Goal: Information Seeking & Learning: Learn about a topic

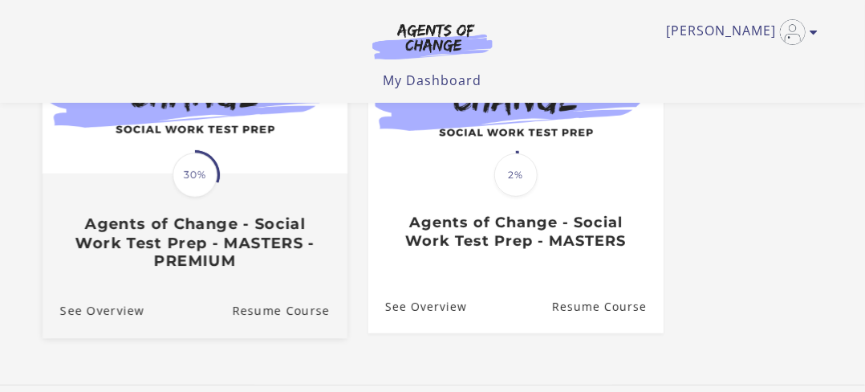
scroll to position [321, 0]
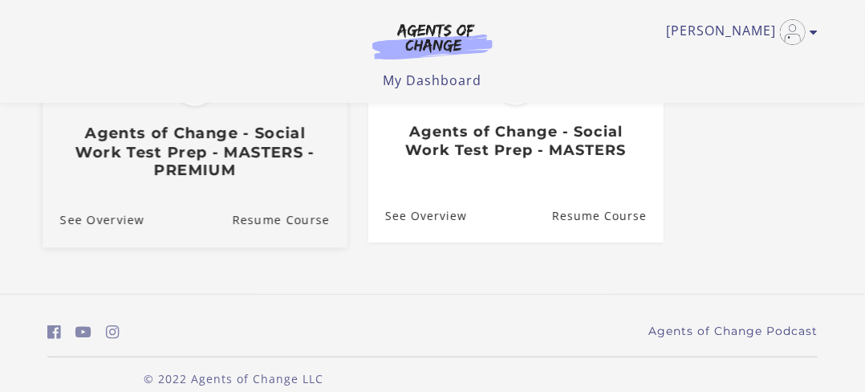
click at [199, 158] on h3 "Agents of Change - Social Work Test Prep - MASTERS - PREMIUM" at bounding box center [195, 152] width 270 height 56
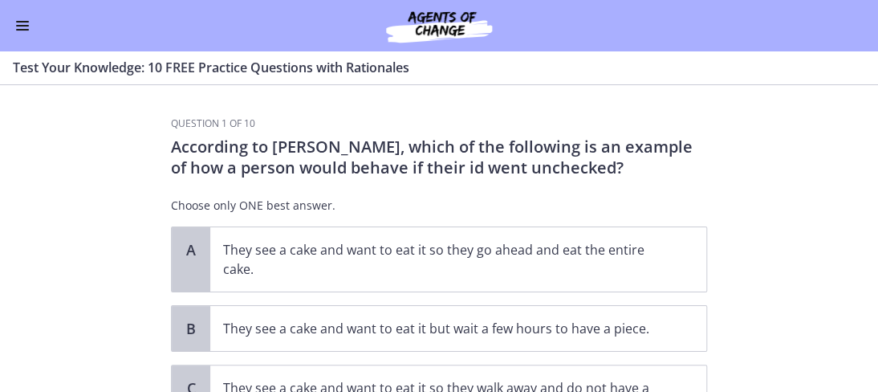
click at [22, 30] on span "Enable menu" at bounding box center [22, 30] width 13 height 2
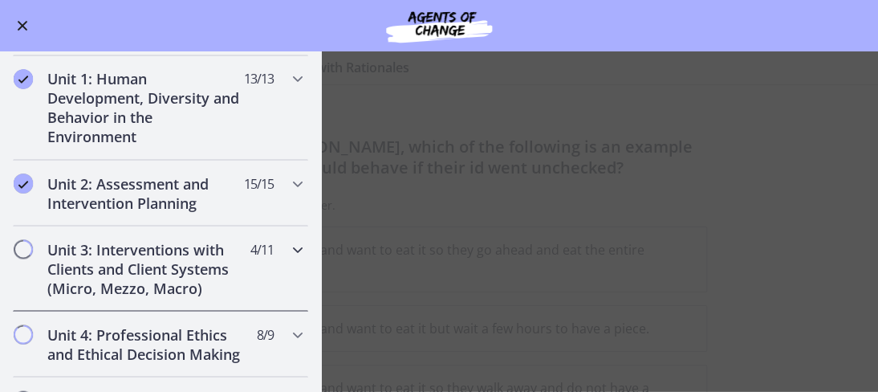
scroll to position [963, 0]
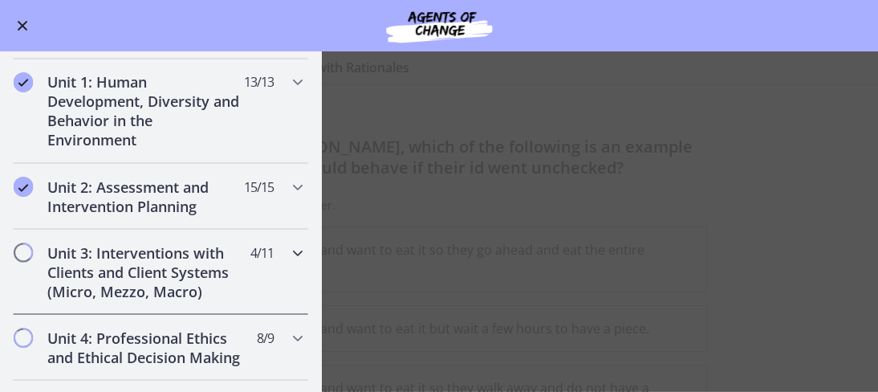
click at [127, 247] on h2 "Unit 3: Interventions with Clients and Client Systems (Micro, Mezzo, Macro)" at bounding box center [145, 271] width 196 height 58
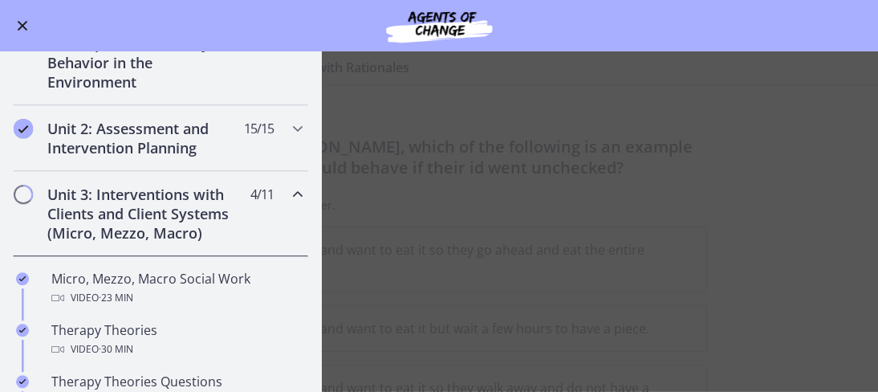
scroll to position [328, 0]
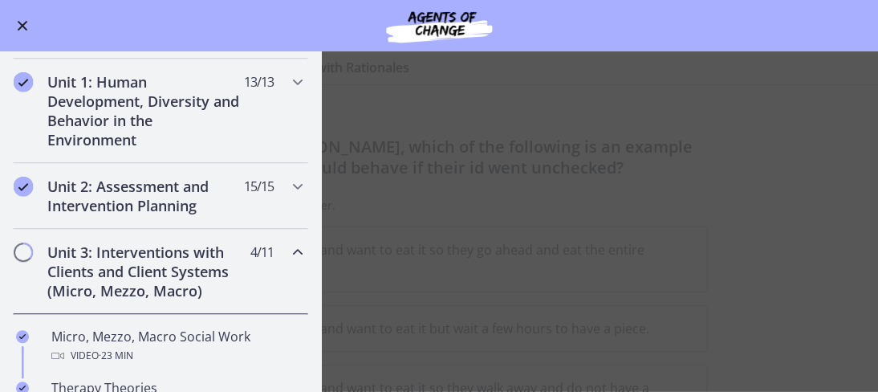
click at [127, 247] on h2 "Unit 3: Interventions with Clients and Client Systems (Micro, Mezzo, Macro)" at bounding box center [145, 271] width 196 height 58
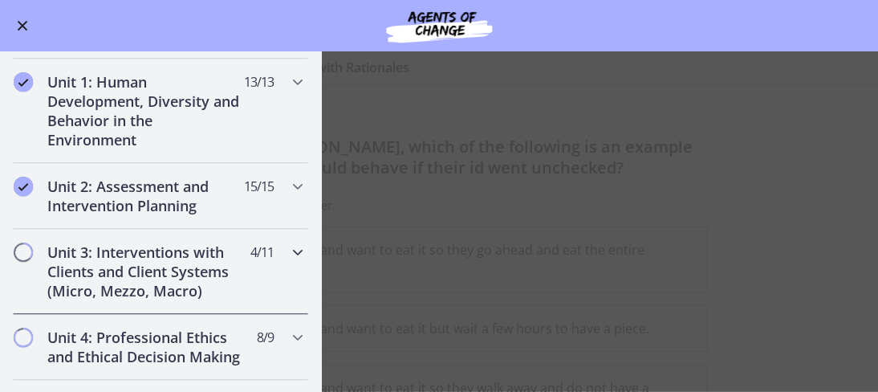
click at [95, 254] on h2 "Unit 3: Interventions with Clients and Client Systems (Micro, Mezzo, Macro)" at bounding box center [145, 271] width 196 height 58
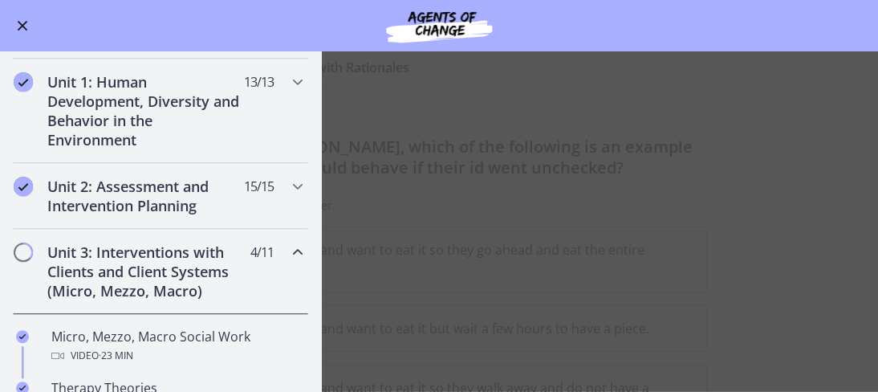
click at [77, 262] on h2 "Unit 3: Interventions with Clients and Client Systems (Micro, Mezzo, Macro)" at bounding box center [145, 271] width 196 height 58
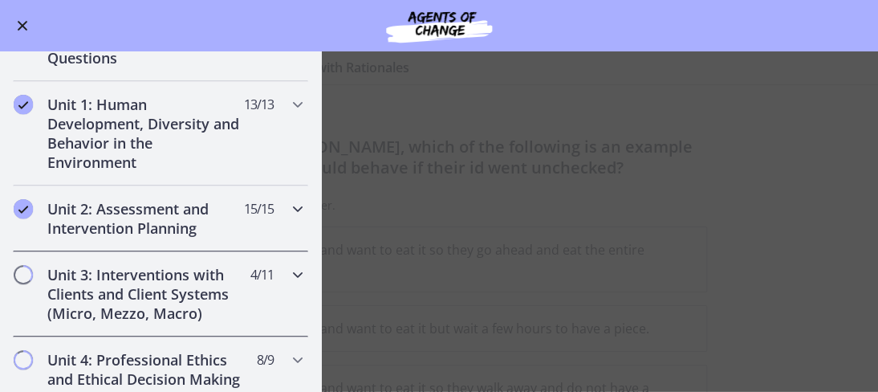
scroll to position [408, 0]
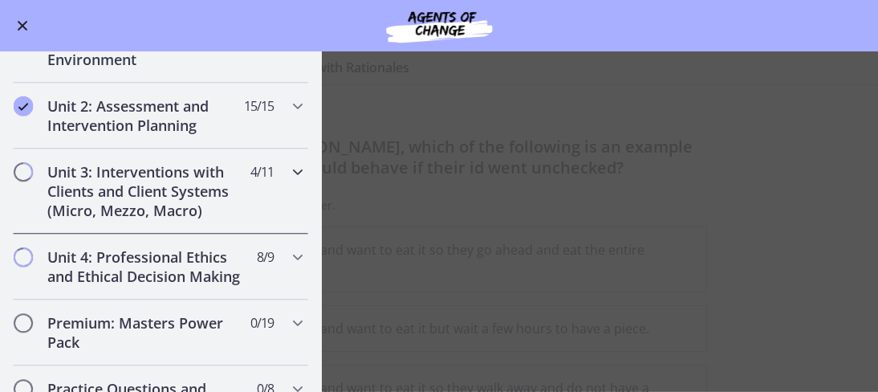
click at [138, 214] on h2 "Unit 3: Interventions with Clients and Client Systems (Micro, Mezzo, Macro)" at bounding box center [145, 191] width 196 height 58
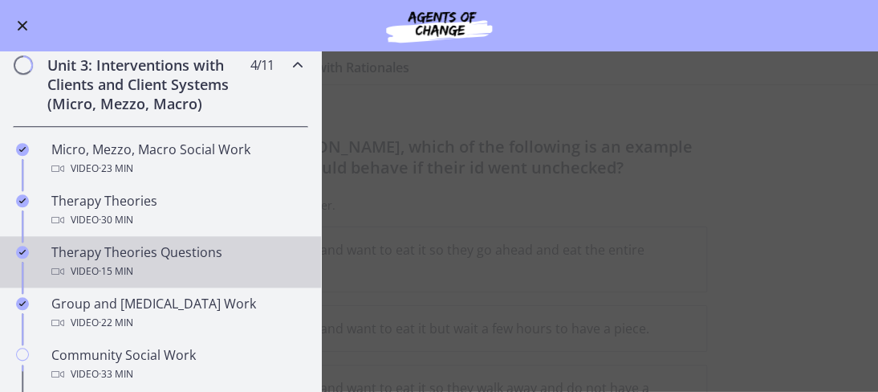
scroll to position [488, 0]
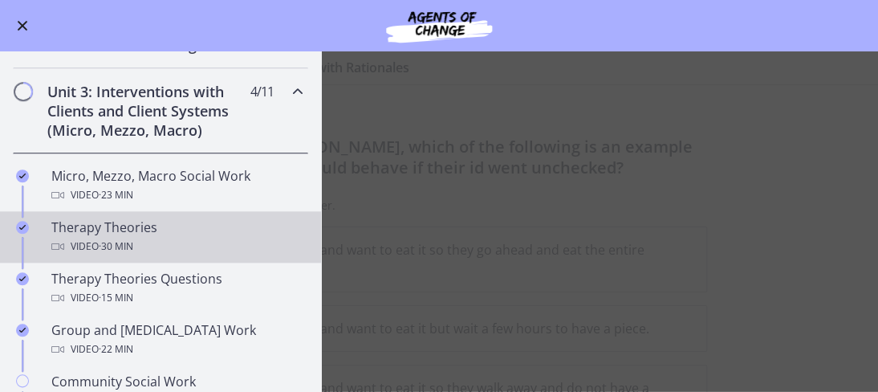
click at [108, 226] on div "Therapy Theories Video · 30 min" at bounding box center [176, 237] width 250 height 39
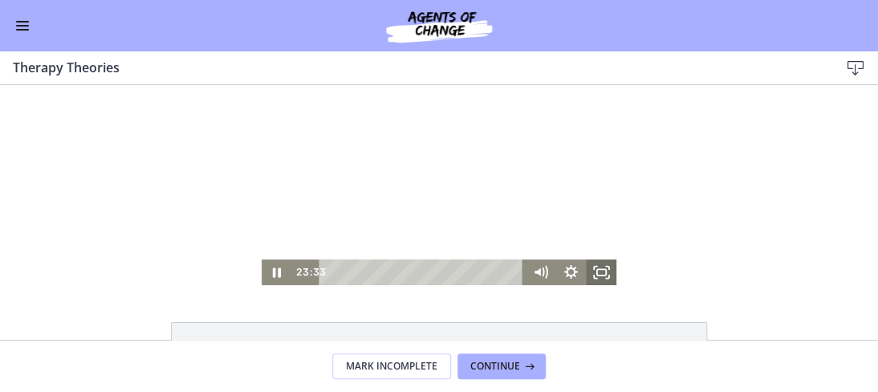
click at [600, 269] on rect "Fullscreen" at bounding box center [601, 272] width 9 height 6
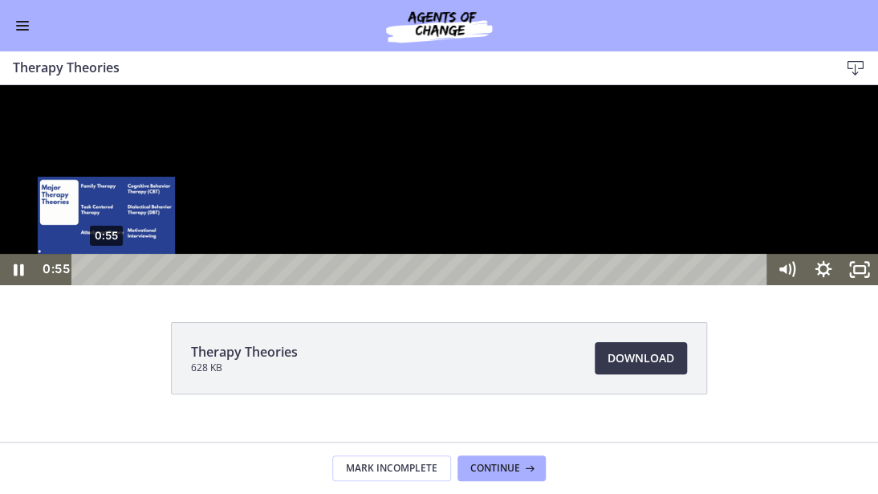
click at [106, 285] on div "0:55" at bounding box center [422, 269] width 674 height 31
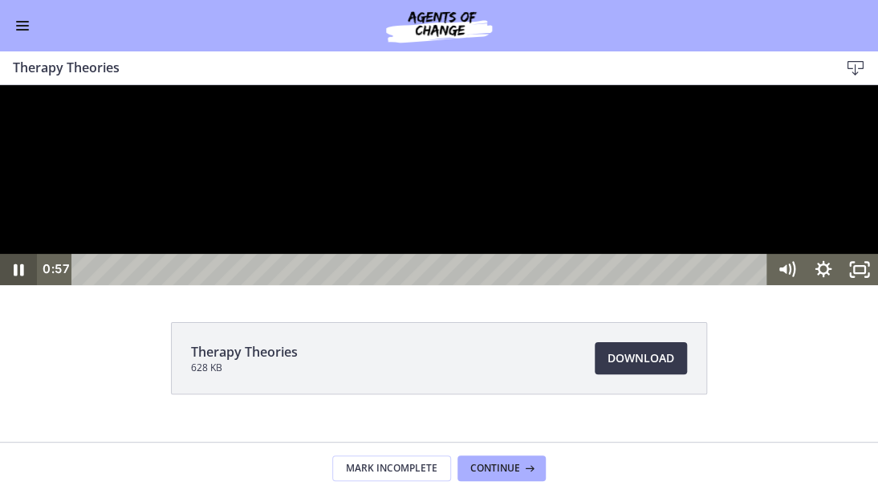
click at [15, 276] on icon "Pause" at bounding box center [19, 270] width 10 height 12
click at [860, 288] on icon "Unfullscreen" at bounding box center [860, 269] width 44 height 38
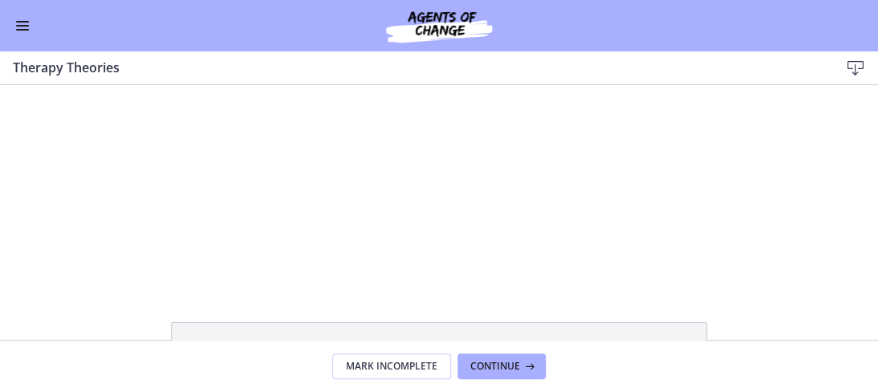
click at [23, 29] on span "Enable menu" at bounding box center [22, 30] width 13 height 2
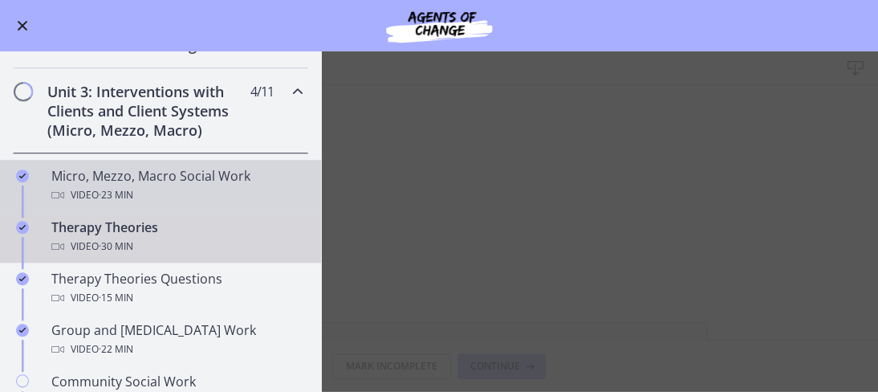
click at [150, 173] on div "Micro, Mezzo, Macro Social Work Video · 23 min" at bounding box center [176, 185] width 250 height 39
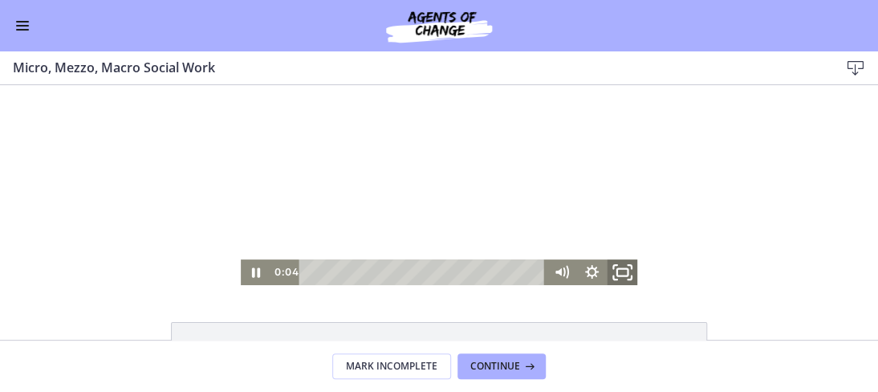
click at [620, 271] on icon "Fullscreen" at bounding box center [622, 272] width 37 height 31
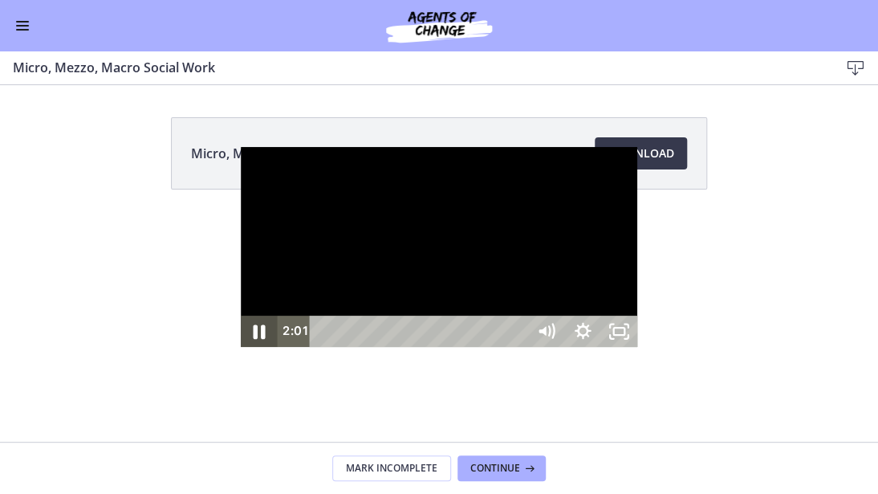
click at [253, 339] on icon "Pause" at bounding box center [259, 331] width 12 height 14
click at [641, 350] on icon "Unfullscreen" at bounding box center [619, 331] width 44 height 38
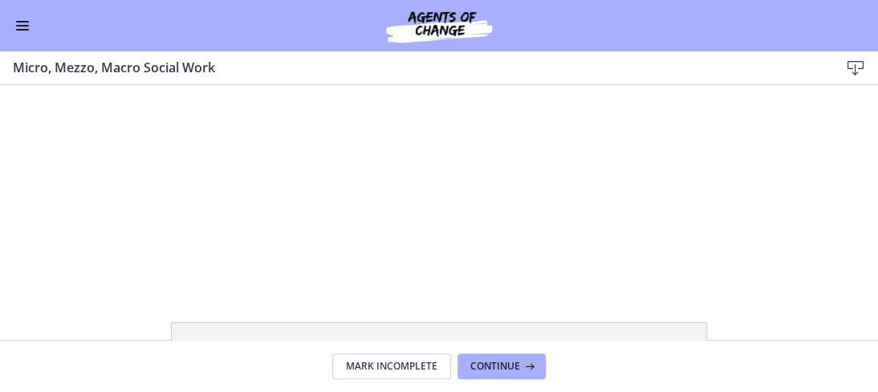
click at [19, 25] on span "Enable menu" at bounding box center [22, 26] width 13 height 2
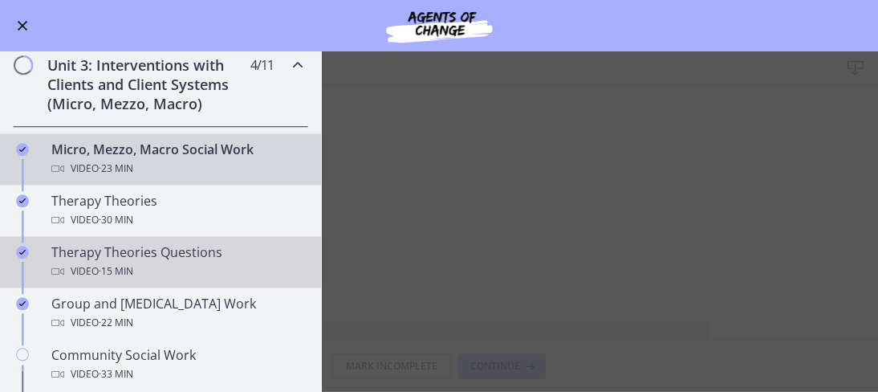
scroll to position [488, 0]
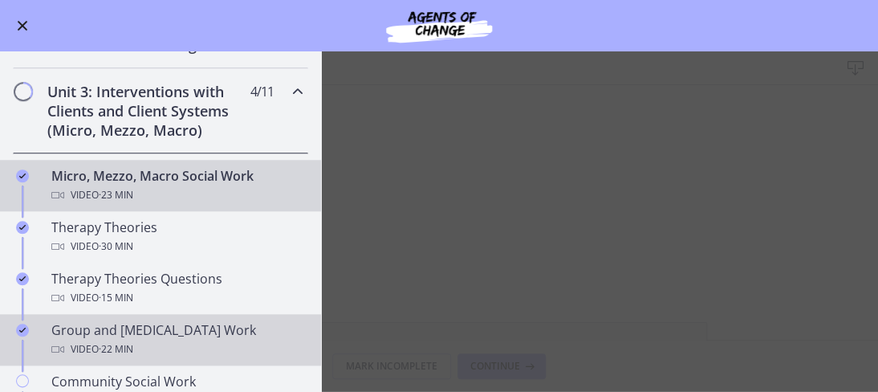
click at [148, 325] on div "Group and [MEDICAL_DATA] Work Video · 22 min" at bounding box center [176, 339] width 250 height 39
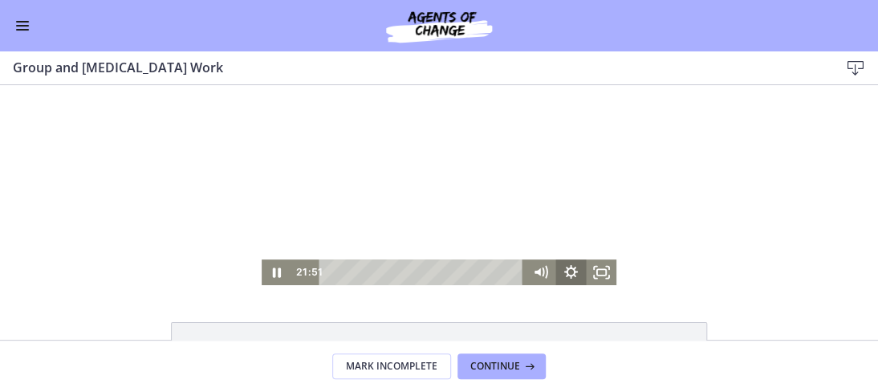
click at [583, 271] on div "21:51 21:06" at bounding box center [440, 272] width 356 height 26
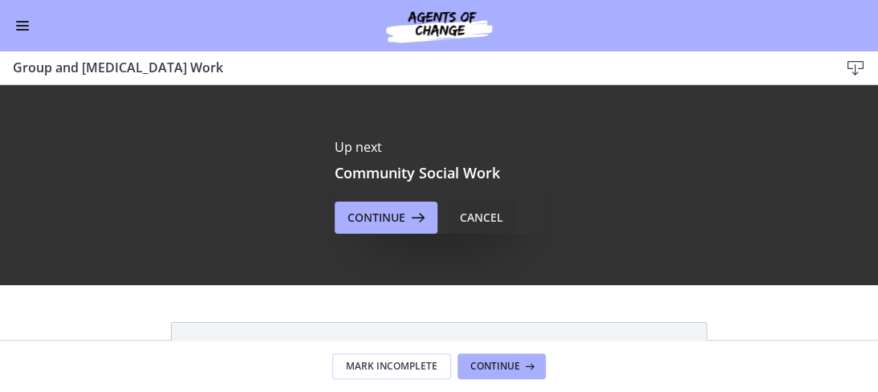
click at [472, 218] on div "Cancel" at bounding box center [481, 217] width 43 height 19
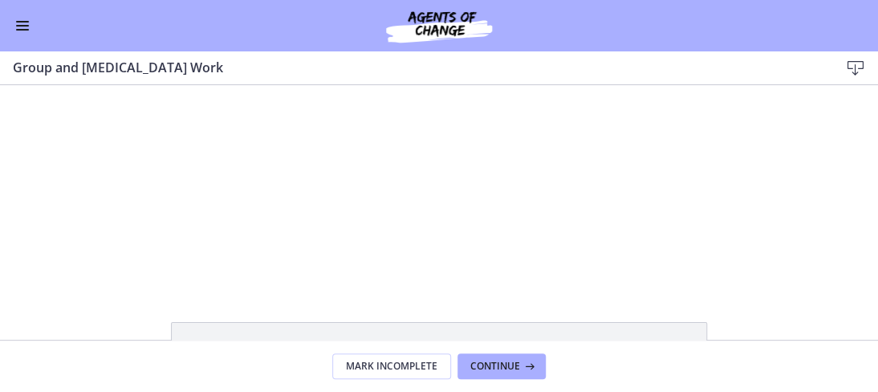
click at [22, 26] on button "Enable menu" at bounding box center [22, 25] width 19 height 19
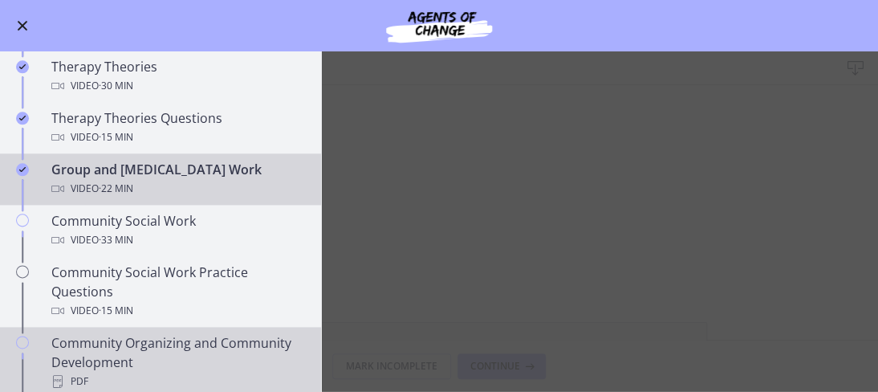
scroll to position [568, 0]
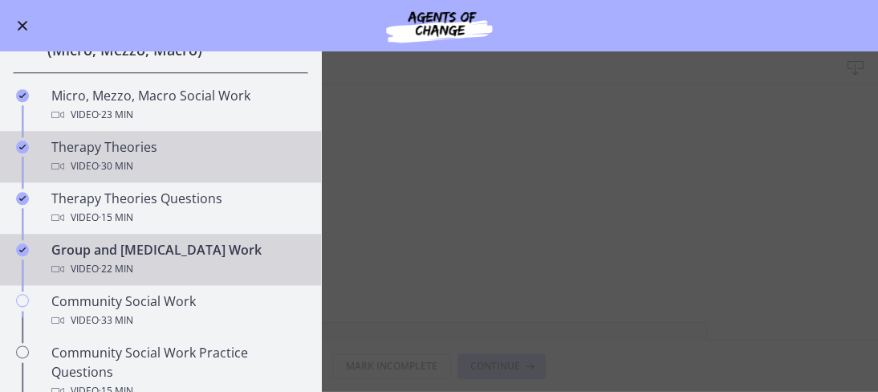
click at [149, 161] on div "Video · 30 min" at bounding box center [176, 166] width 250 height 19
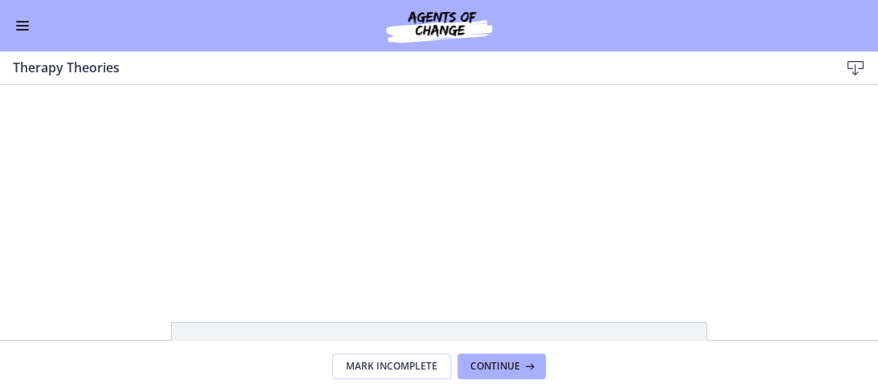
click at [18, 39] on div "Go to Dashboard" at bounding box center [439, 25] width 878 height 51
click at [27, 27] on button "Enable menu" at bounding box center [22, 25] width 19 height 19
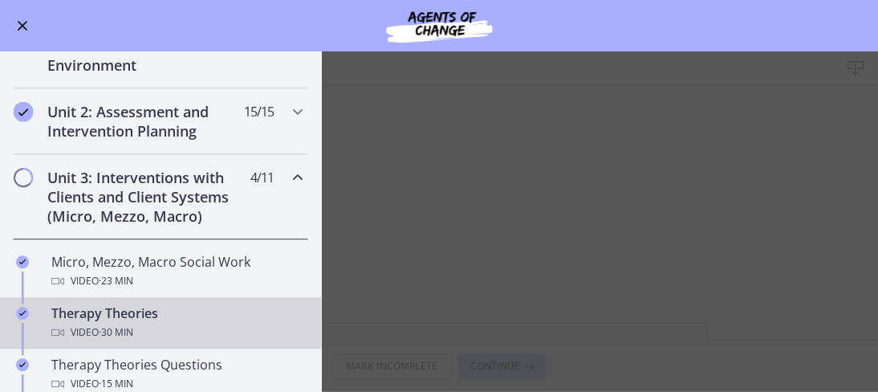
scroll to position [328, 0]
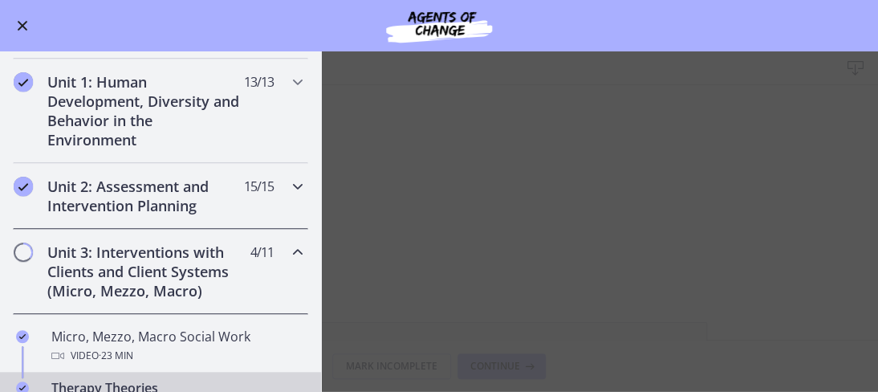
click at [173, 190] on h2 "Unit 2: Assessment and Intervention Planning" at bounding box center [145, 196] width 196 height 39
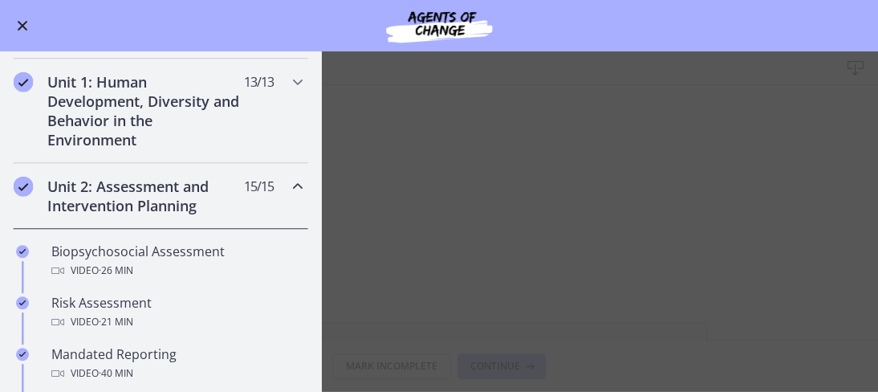
click at [20, 30] on button "Enable menu" at bounding box center [22, 25] width 19 height 19
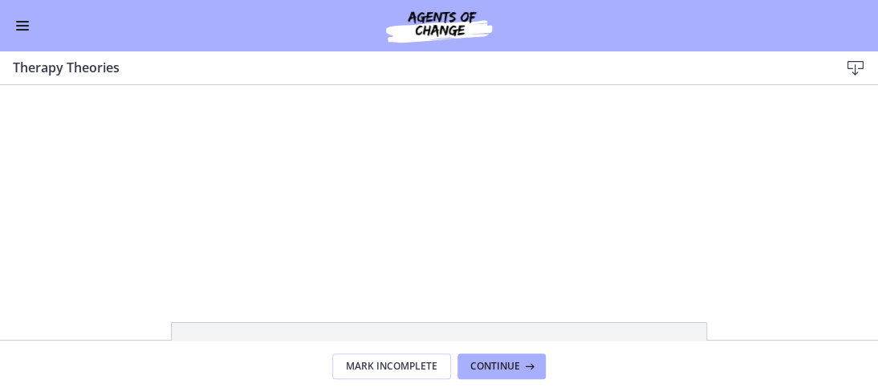
click at [26, 23] on button "Enable menu" at bounding box center [22, 25] width 19 height 19
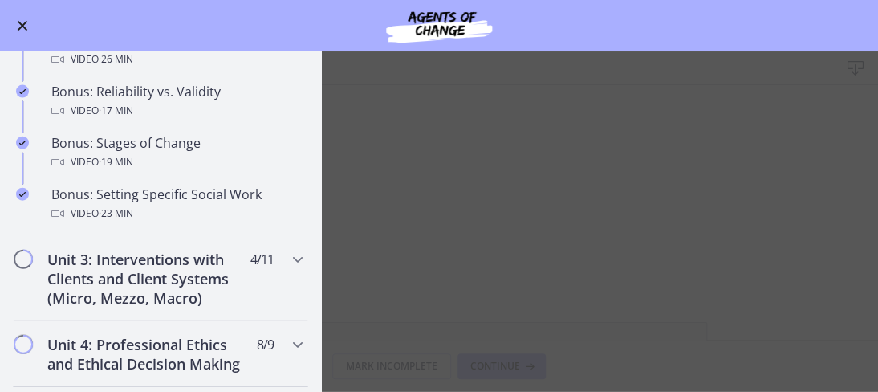
scroll to position [1291, 0]
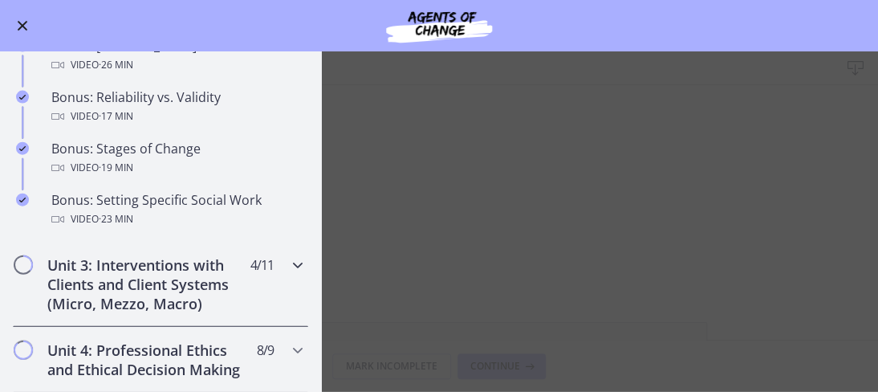
click at [191, 280] on h2 "Unit 3: Interventions with Clients and Client Systems (Micro, Mezzo, Macro)" at bounding box center [145, 284] width 196 height 58
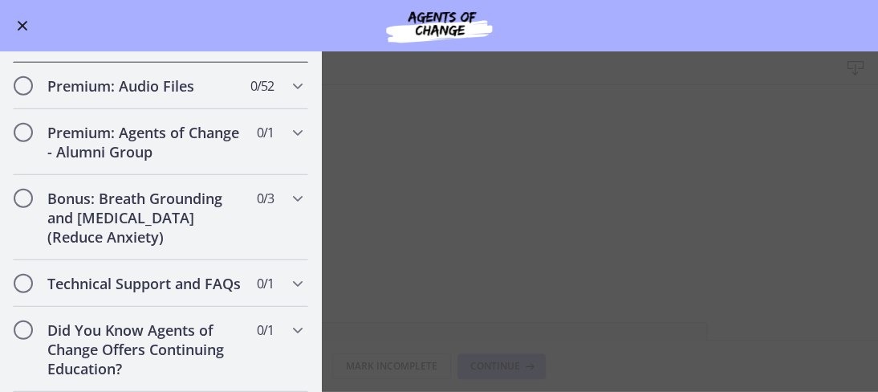
scroll to position [1538, 0]
click at [29, 25] on button "Enable menu" at bounding box center [22, 25] width 19 height 19
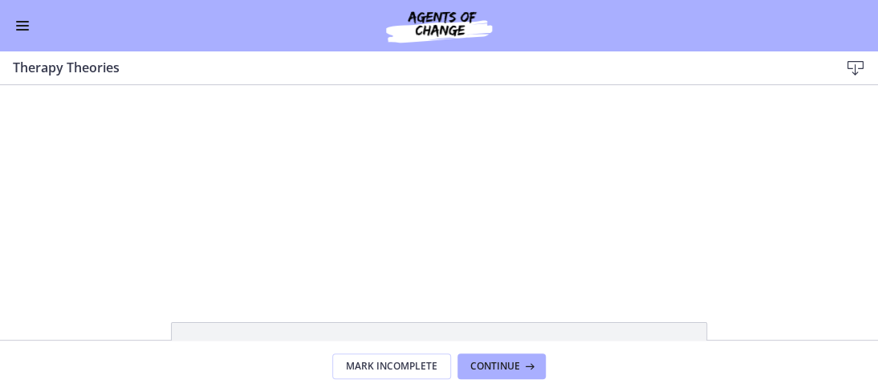
click at [23, 22] on button "Enable menu" at bounding box center [22, 25] width 19 height 19
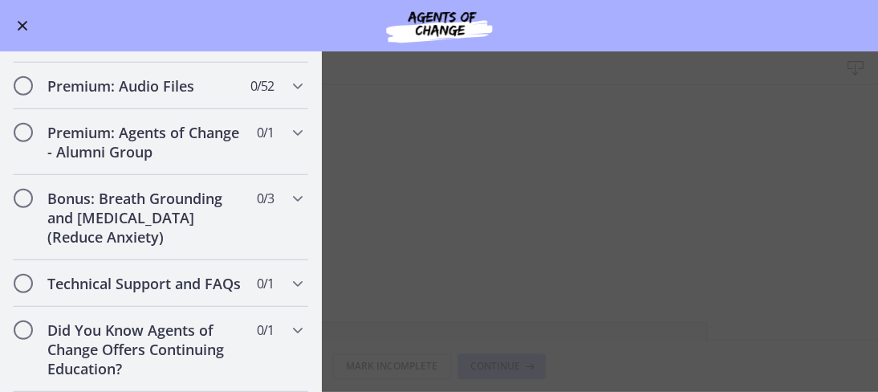
click at [22, 22] on button "Enable menu" at bounding box center [22, 25] width 19 height 19
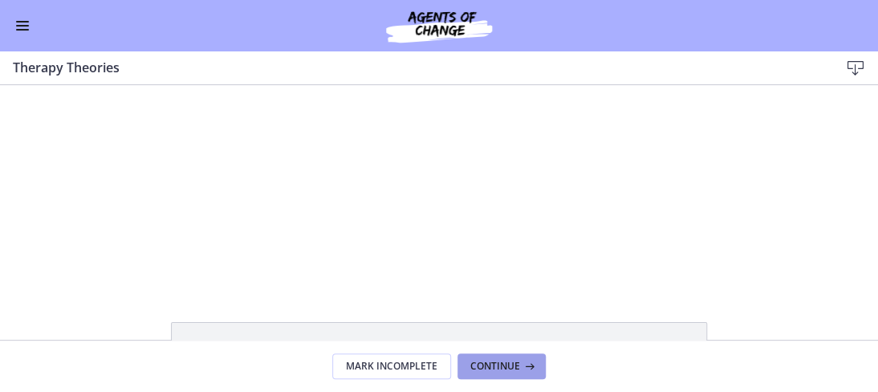
click at [511, 371] on span "Continue" at bounding box center [495, 366] width 50 height 13
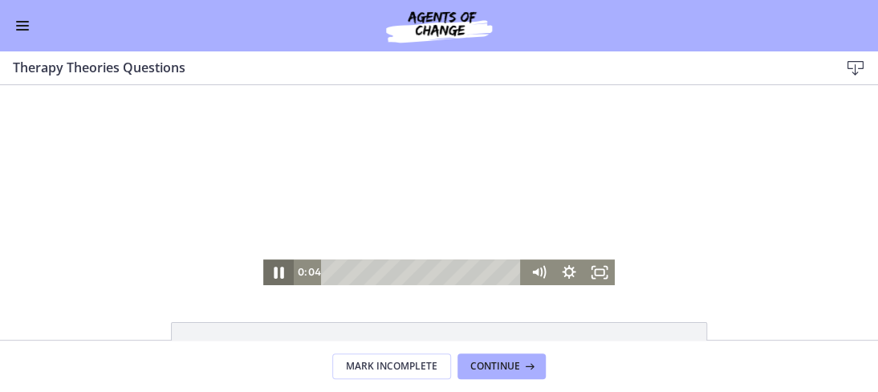
click at [273, 274] on icon "Pause" at bounding box center [278, 272] width 37 height 31
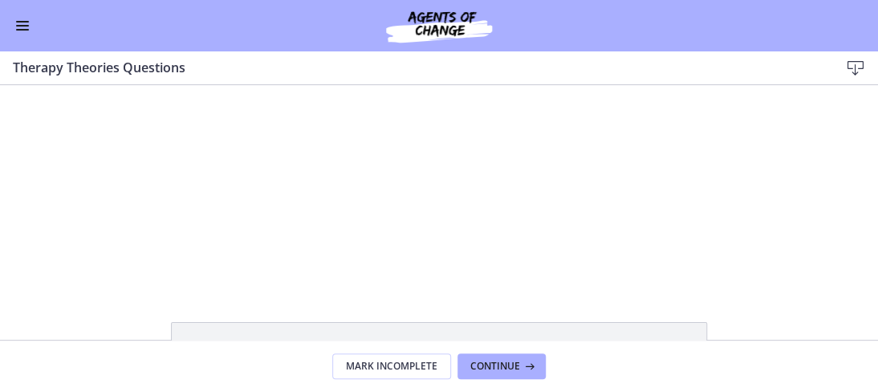
click at [23, 30] on span "Enable menu" at bounding box center [22, 30] width 13 height 2
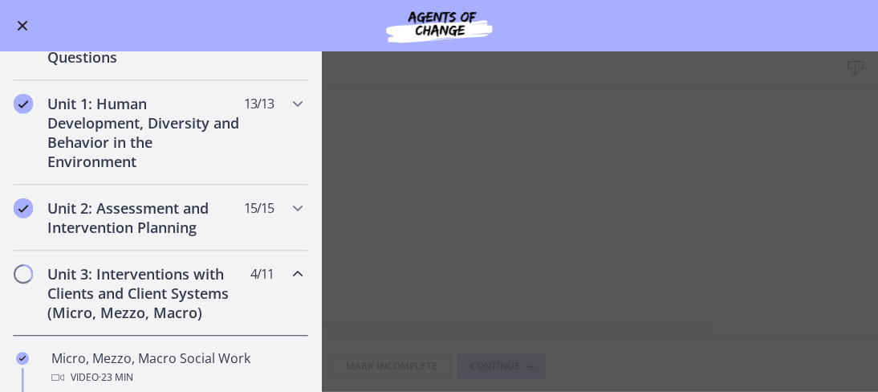
scroll to position [334, 0]
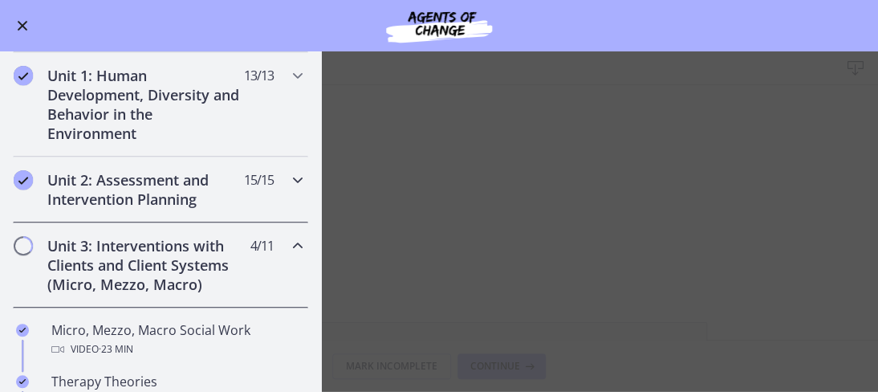
click at [139, 191] on h2 "Unit 2: Assessment and Intervention Planning" at bounding box center [145, 189] width 196 height 39
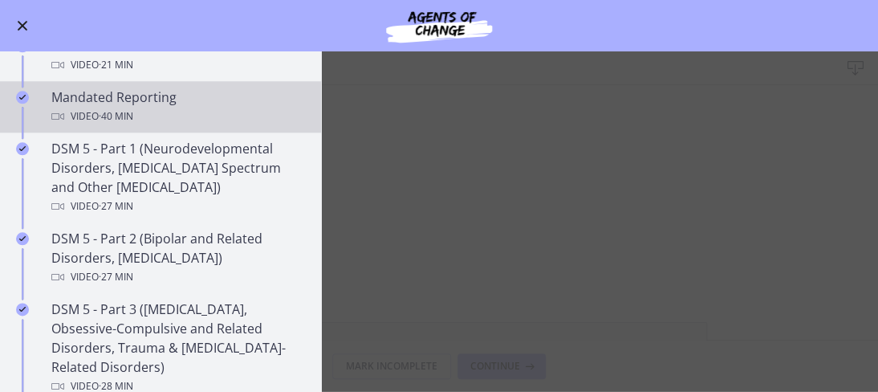
scroll to position [575, 0]
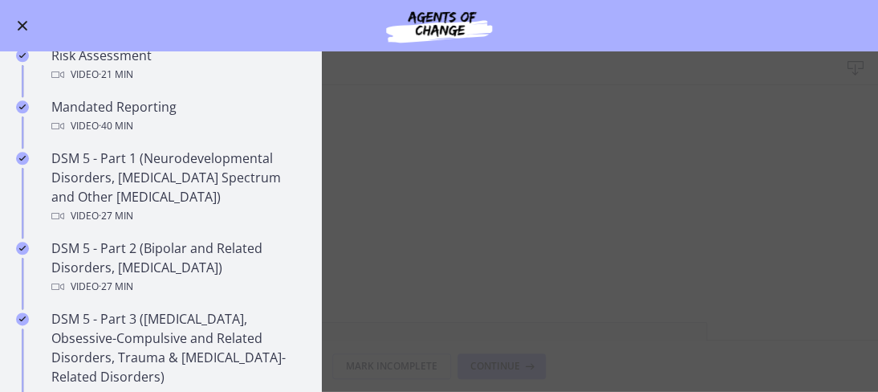
click at [18, 21] on span "Enable menu" at bounding box center [23, 26] width 10 height 10
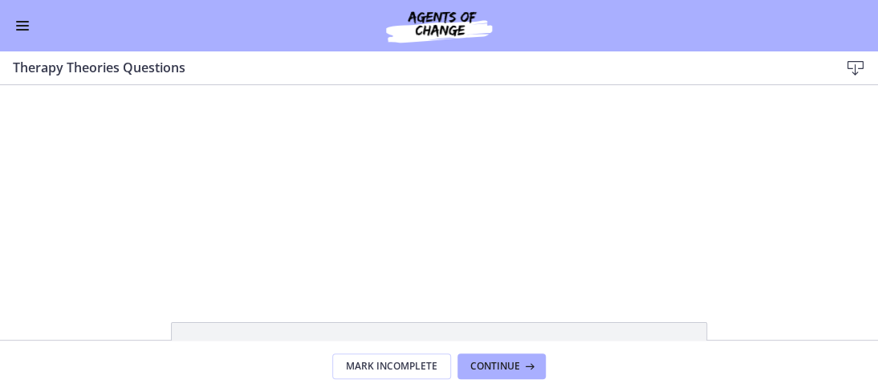
click at [25, 26] on span "Enable menu" at bounding box center [22, 26] width 13 height 2
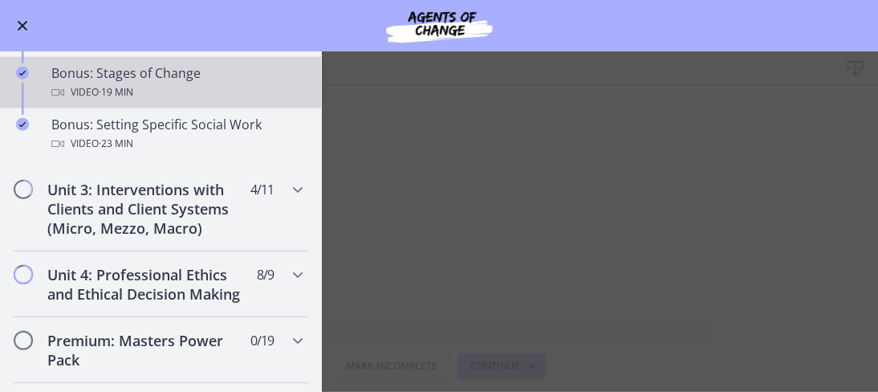
scroll to position [1378, 0]
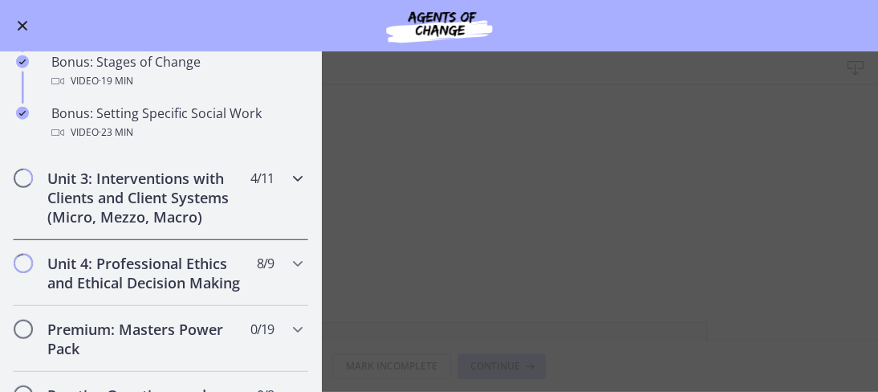
click at [288, 188] on icon "Chapters" at bounding box center [297, 178] width 19 height 19
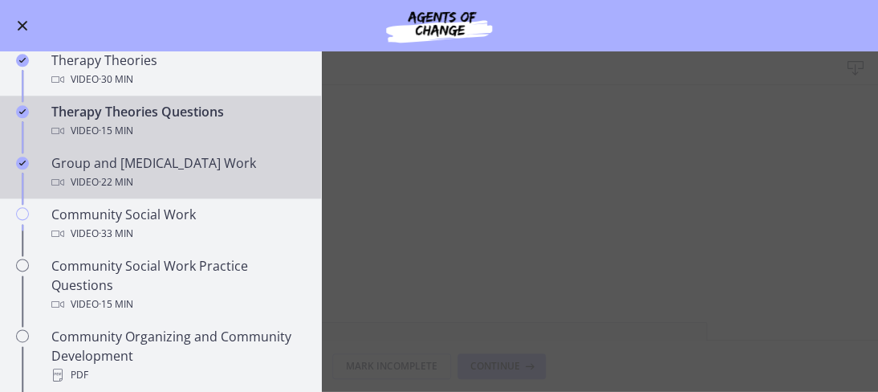
scroll to position [575, 0]
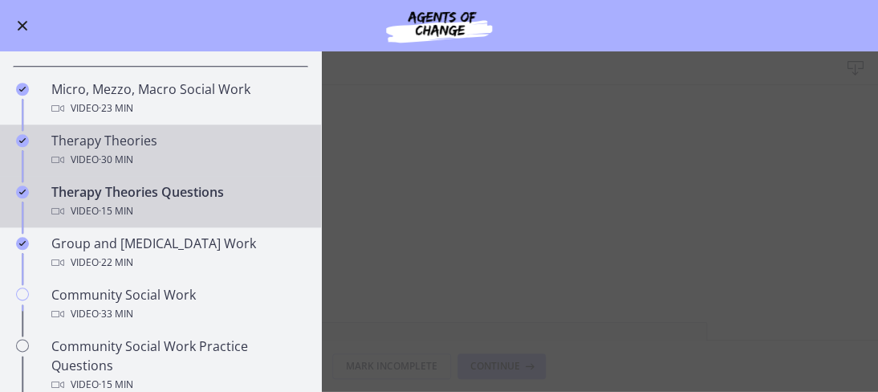
click at [154, 157] on div "Video · 30 min" at bounding box center [176, 159] width 250 height 19
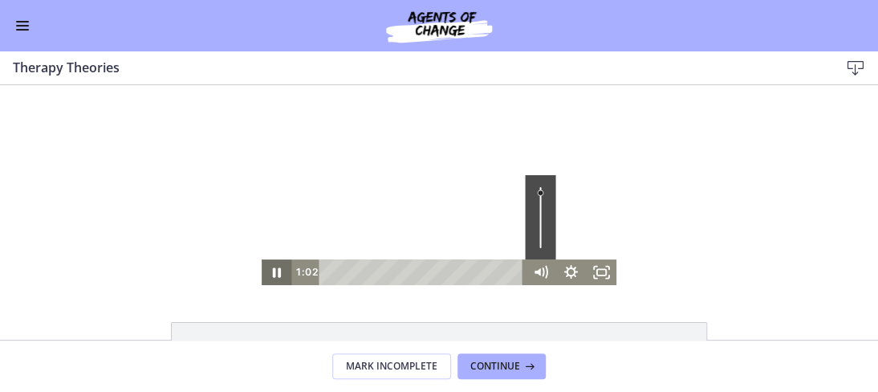
click at [275, 275] on icon "Pause" at bounding box center [277, 272] width 8 height 10
click at [274, 268] on icon "Play Video" at bounding box center [279, 272] width 10 height 13
click at [604, 271] on icon "Fullscreen" at bounding box center [602, 272] width 37 height 31
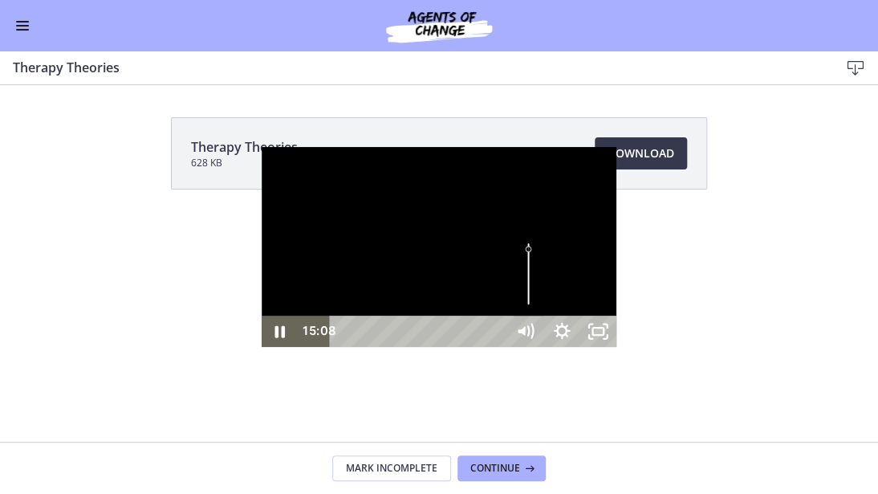
click at [426, 347] on div "Click for sound @keyframes VOLUME_SMALL_WAVE_FLASH { 0% { opacity: 0; } 33% { o…" at bounding box center [440, 247] width 356 height 200
click at [262, 347] on icon "Pause" at bounding box center [280, 330] width 37 height 31
click at [276, 339] on icon "Play Video" at bounding box center [281, 331] width 11 height 15
drag, startPoint x: 877, startPoint y: 491, endPoint x: 857, endPoint y: 492, distance: 20.1
click at [617, 347] on icon "Unfullscreen" at bounding box center [598, 330] width 37 height 31
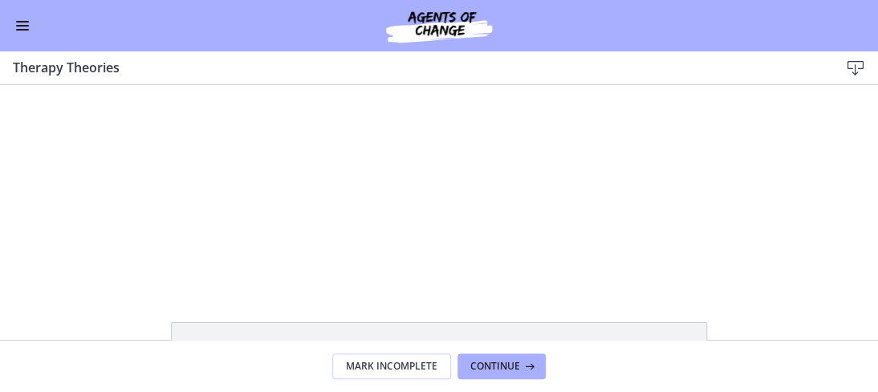
drag, startPoint x: 770, startPoint y: 33, endPoint x: 821, endPoint y: 40, distance: 51.9
click at [814, 43] on div "Go to Dashboard" at bounding box center [439, 25] width 878 height 51
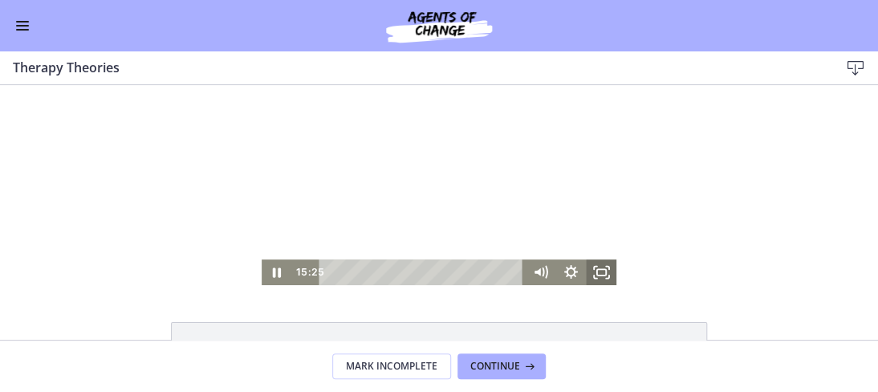
click at [600, 273] on rect "Fullscreen" at bounding box center [601, 272] width 9 height 6
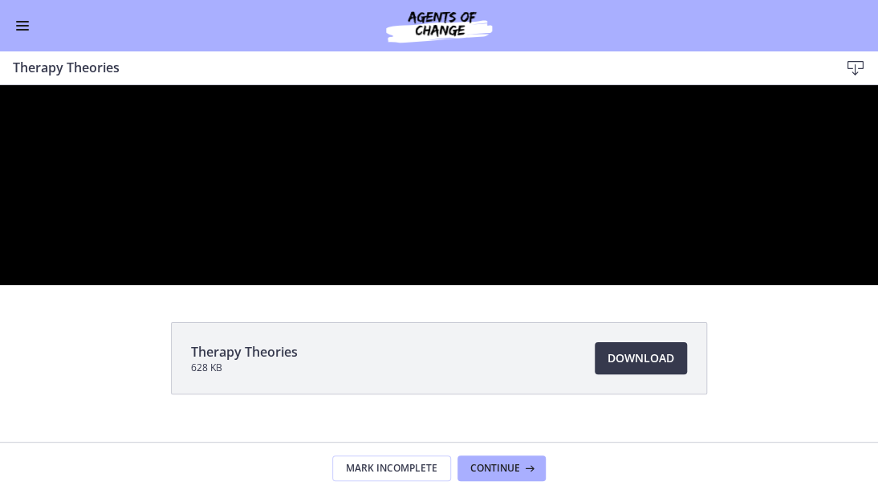
click at [828, 285] on div at bounding box center [439, 185] width 878 height 200
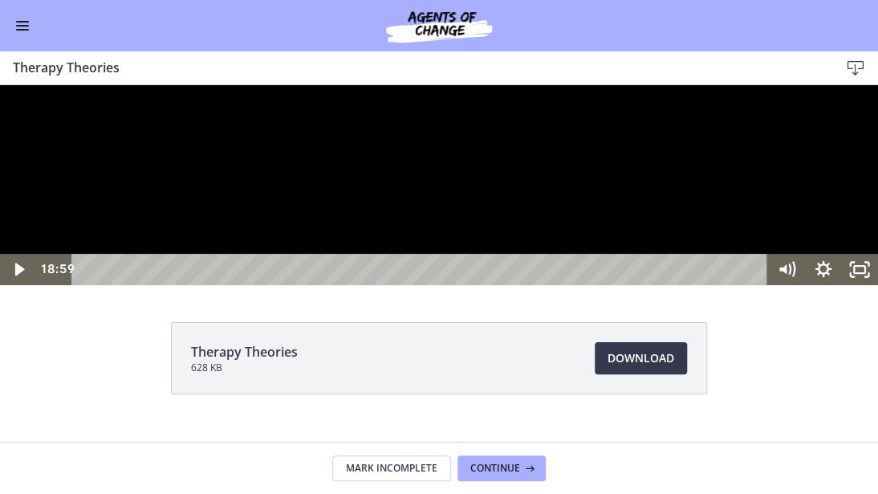
click at [226, 285] on div at bounding box center [439, 185] width 878 height 200
click at [197, 285] on div at bounding box center [439, 185] width 878 height 200
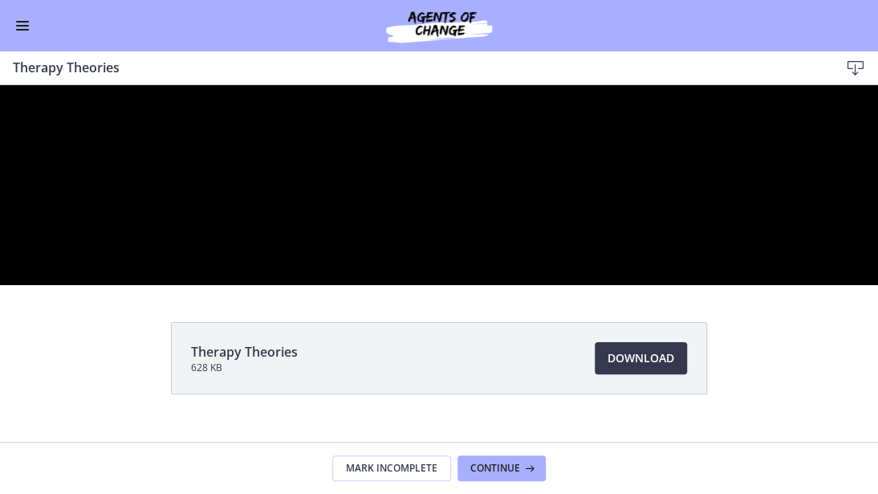
click at [465, 285] on div at bounding box center [439, 185] width 878 height 200
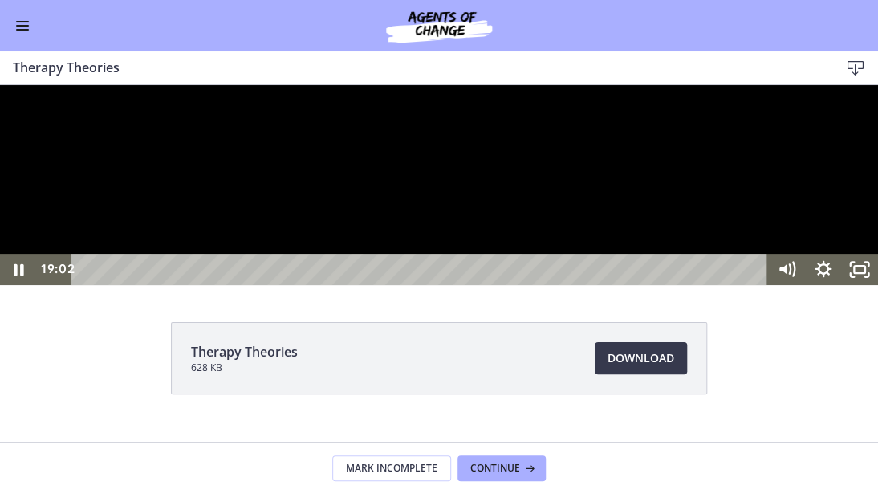
click at [462, 285] on div at bounding box center [439, 185] width 878 height 200
click at [861, 273] on rect "Unfullscreen" at bounding box center [859, 269] width 11 height 7
